Goal: Navigation & Orientation: Find specific page/section

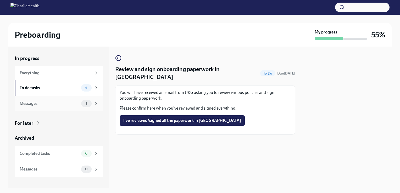
click at [44, 105] on div "Messages" at bounding box center [49, 104] width 59 height 6
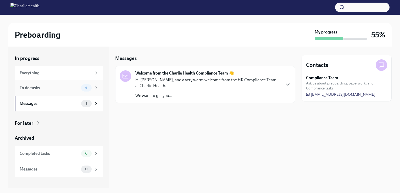
click at [44, 86] on div "To do tasks" at bounding box center [49, 88] width 59 height 6
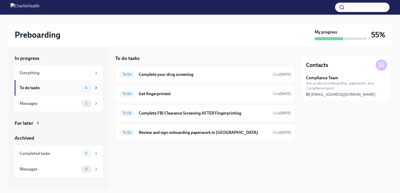
click at [44, 86] on div "To do tasks" at bounding box center [49, 88] width 59 height 6
